Goal: Navigation & Orientation: Find specific page/section

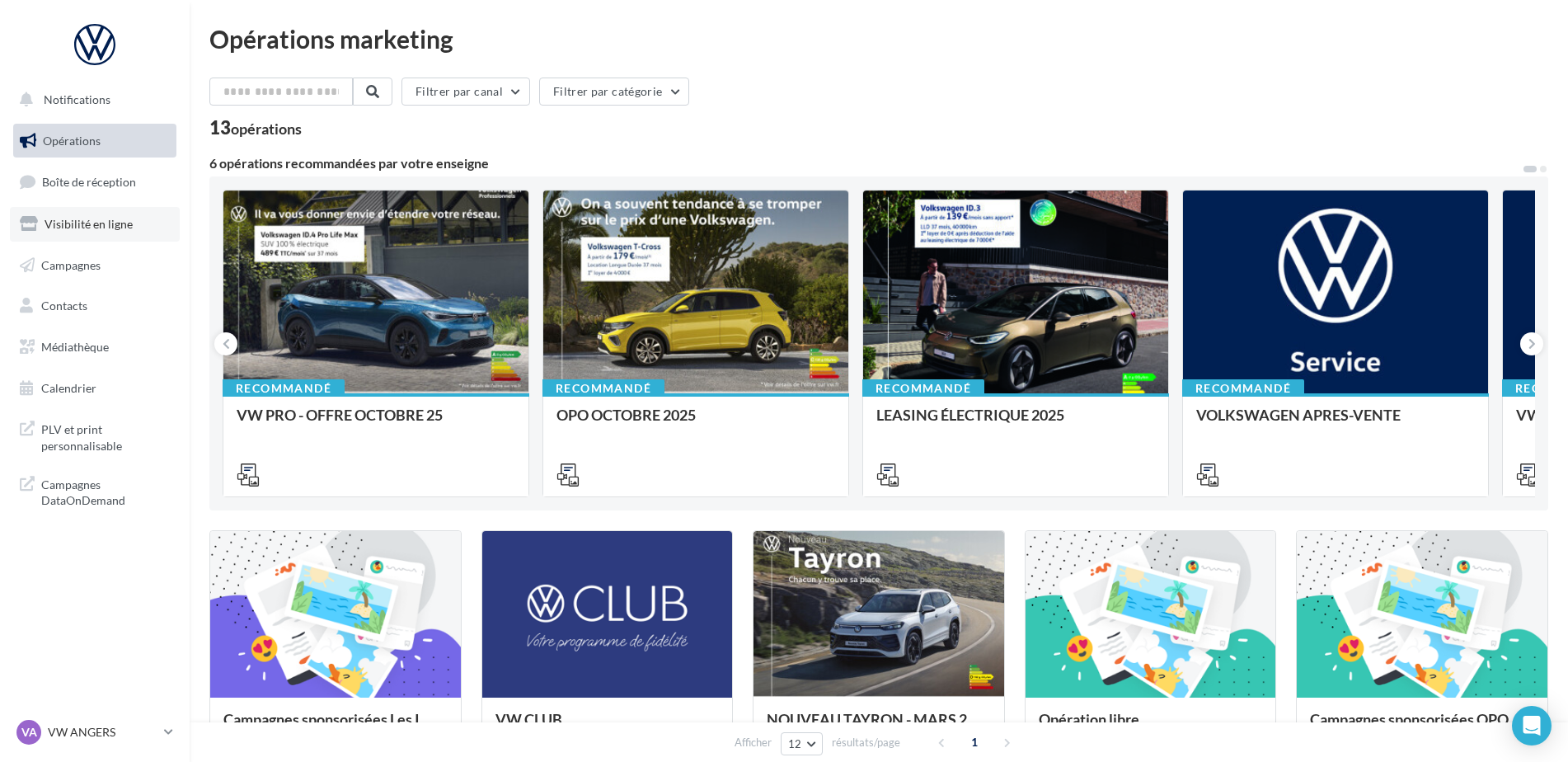
click at [108, 228] on span "Visibilité en ligne" at bounding box center [89, 224] width 88 height 14
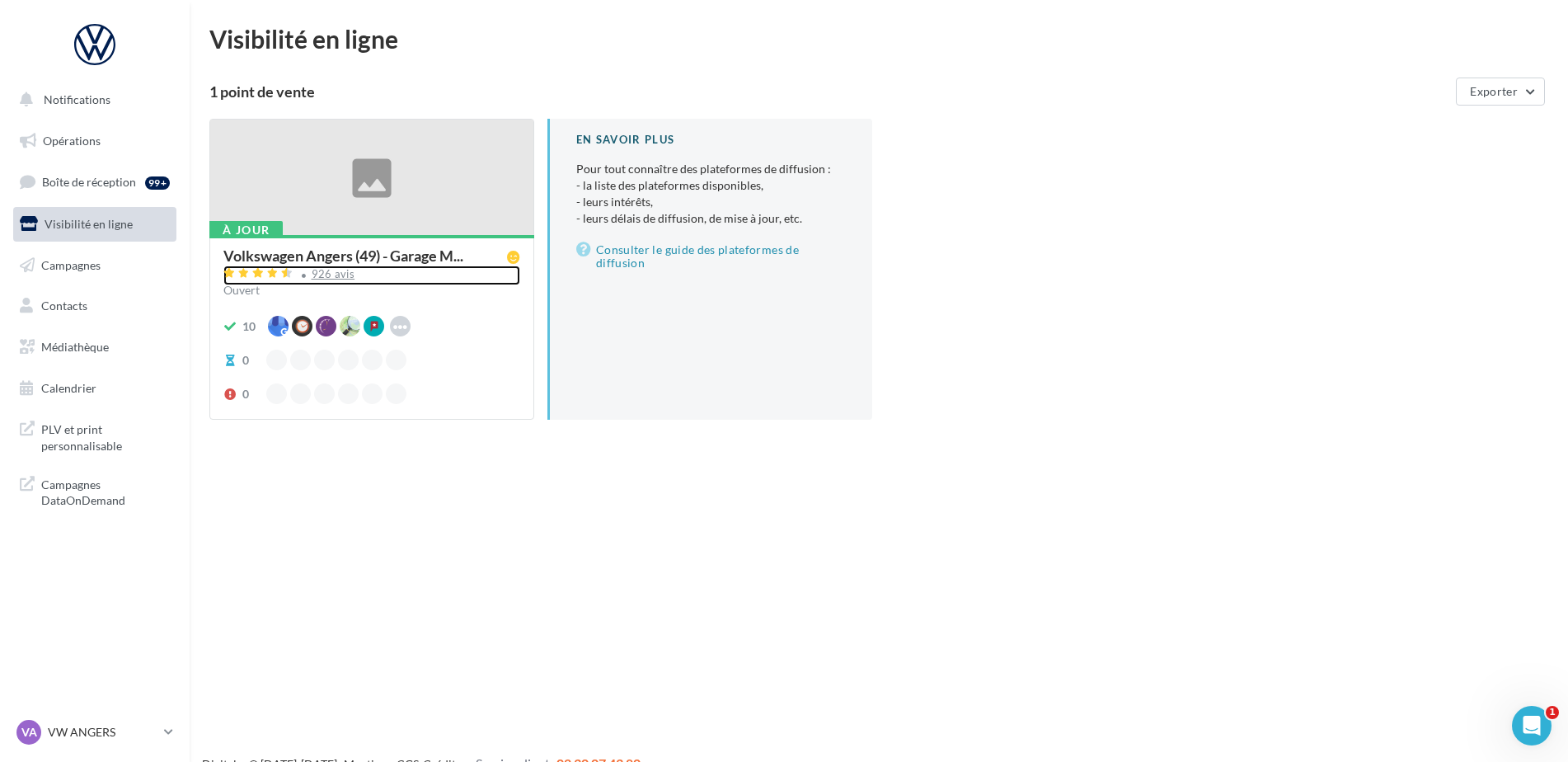
click at [313, 274] on div "926 avis" at bounding box center [333, 274] width 44 height 11
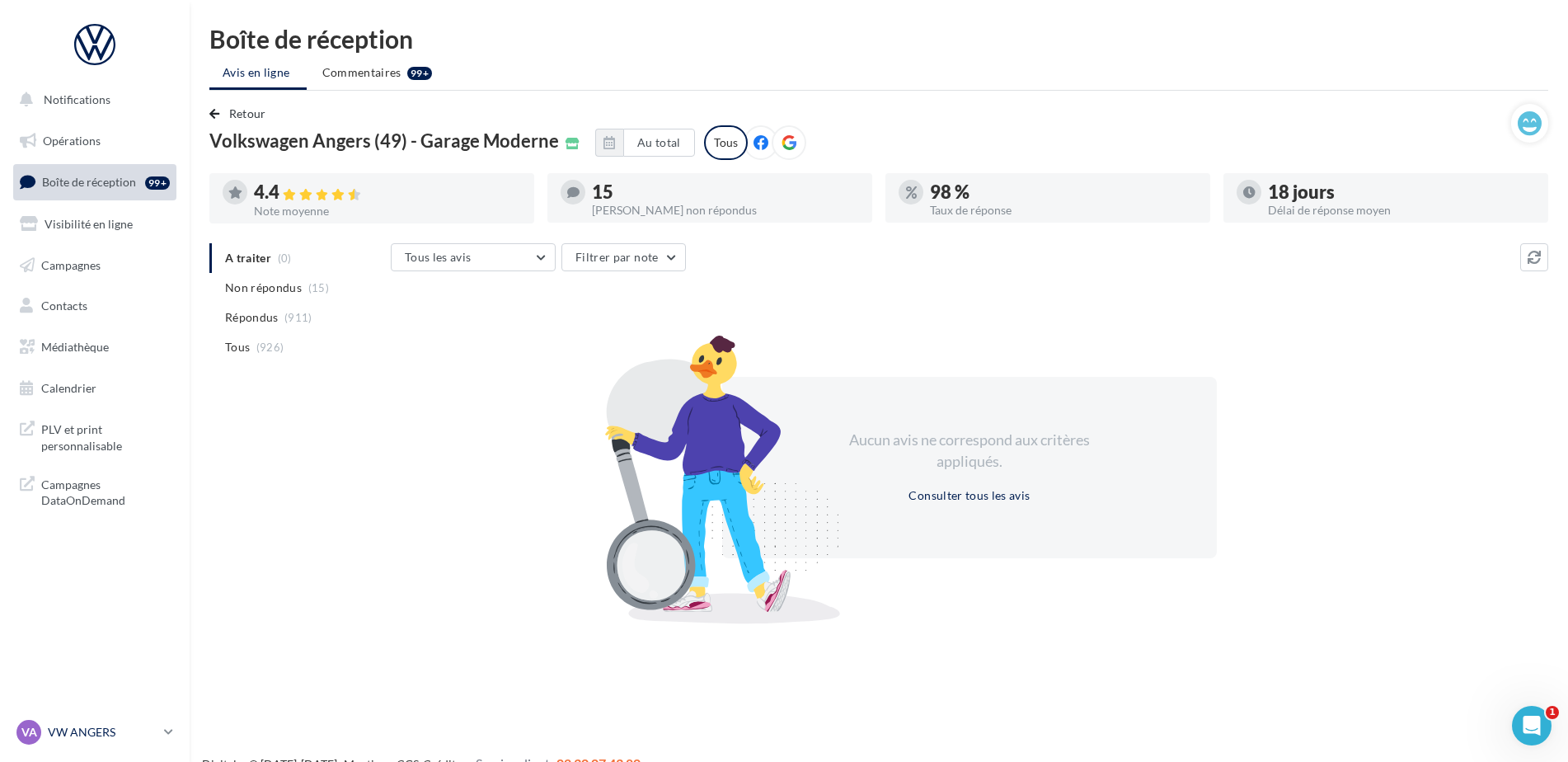
click at [68, 727] on p "VW ANGERS" at bounding box center [102, 732] width 110 height 16
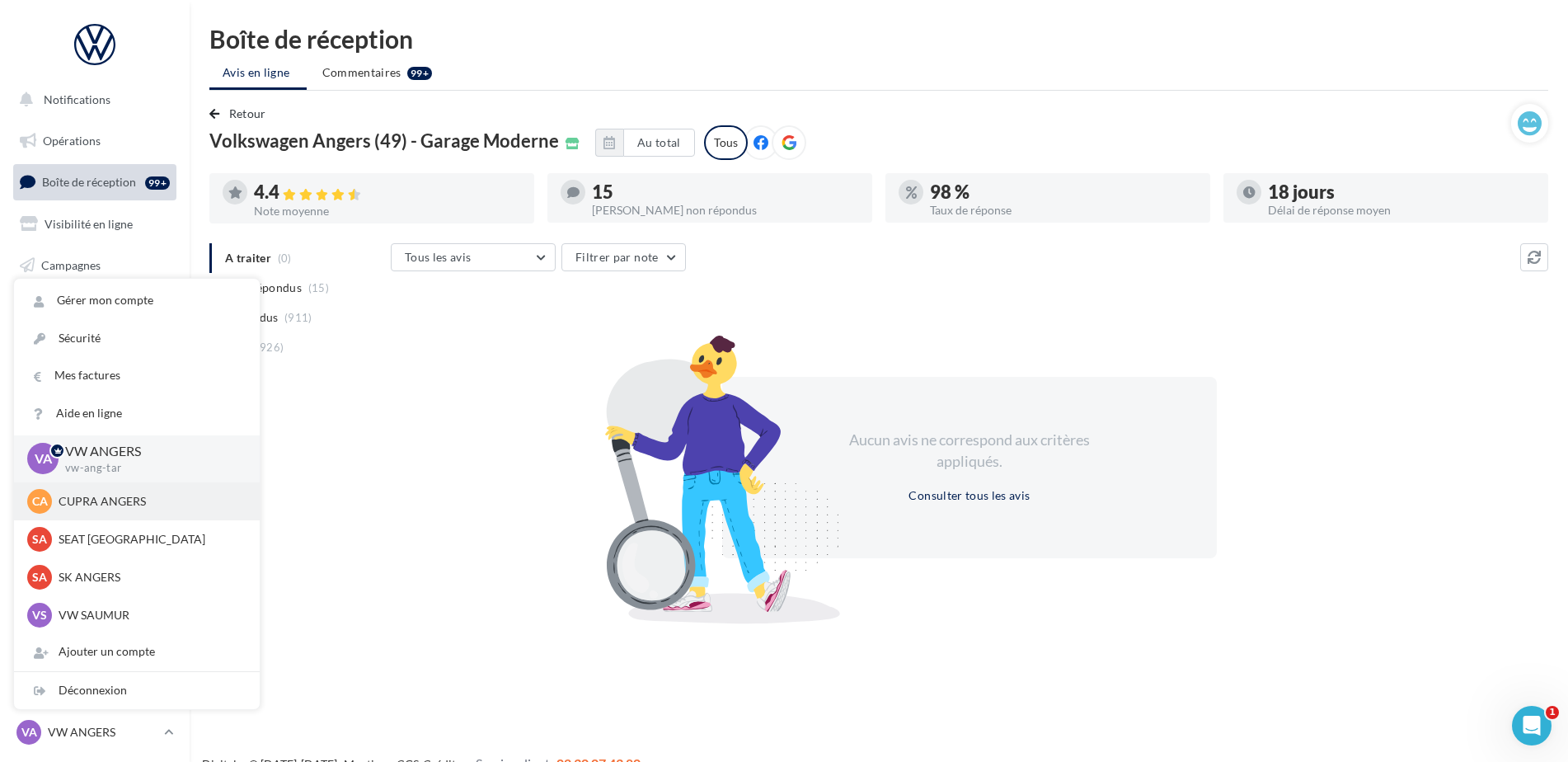
click at [115, 493] on p "CUPRA ANGERS" at bounding box center [149, 501] width 181 height 16
